Goal: Download file/media

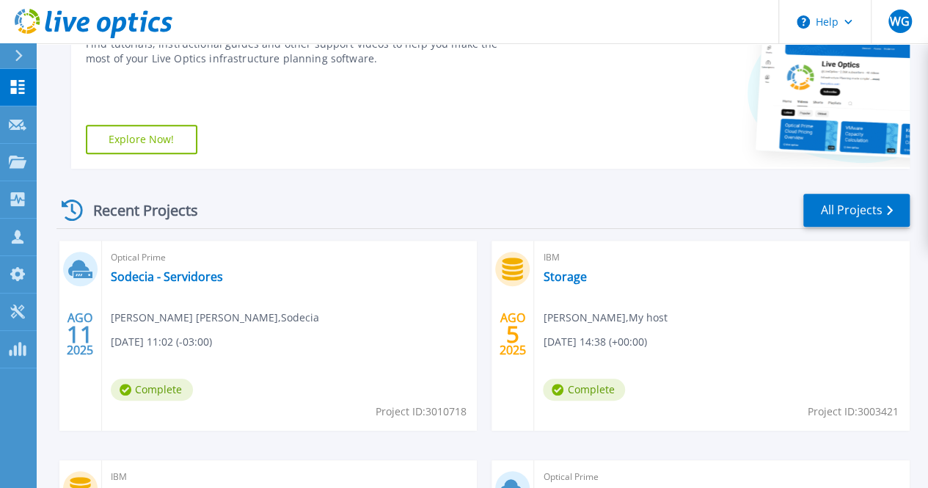
scroll to position [294, 0]
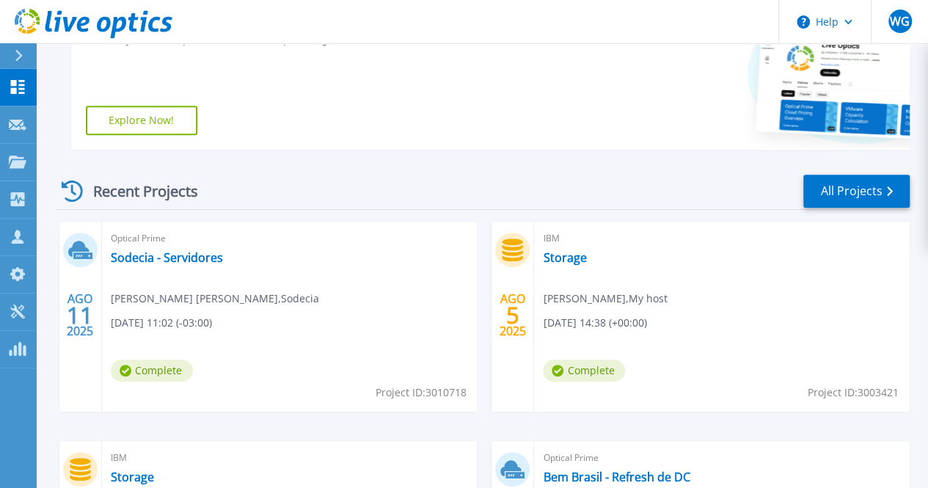
click at [193, 371] on span "Complete" at bounding box center [152, 371] width 82 height 22
click at [543, 264] on link "Storage" at bounding box center [564, 257] width 43 height 15
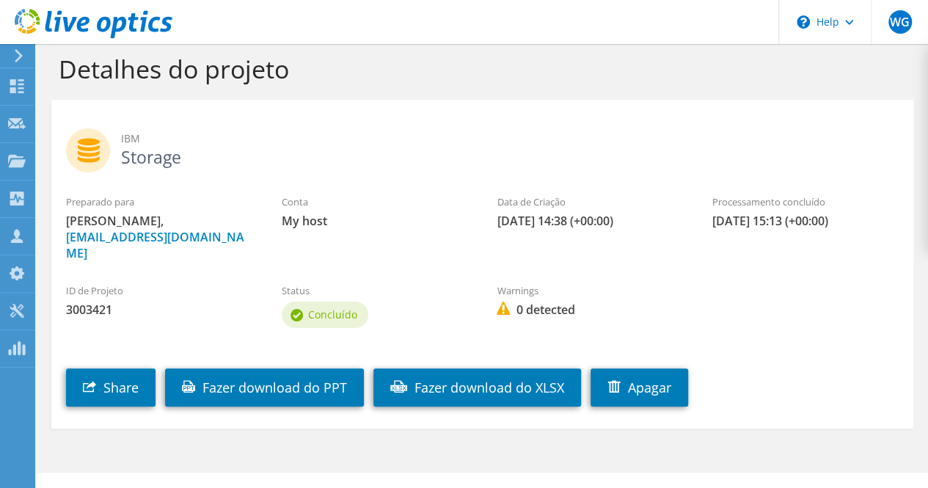
scroll to position [26, 0]
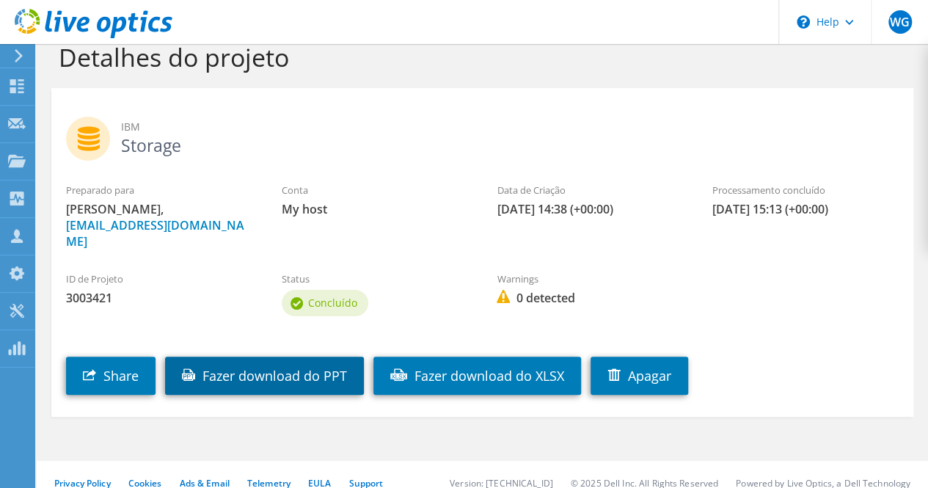
click at [273, 363] on link "Fazer download do PPT" at bounding box center [264, 376] width 199 height 38
click at [308, 362] on link "Fazer download do PPT" at bounding box center [264, 376] width 199 height 38
